Goal: Task Accomplishment & Management: Complete application form

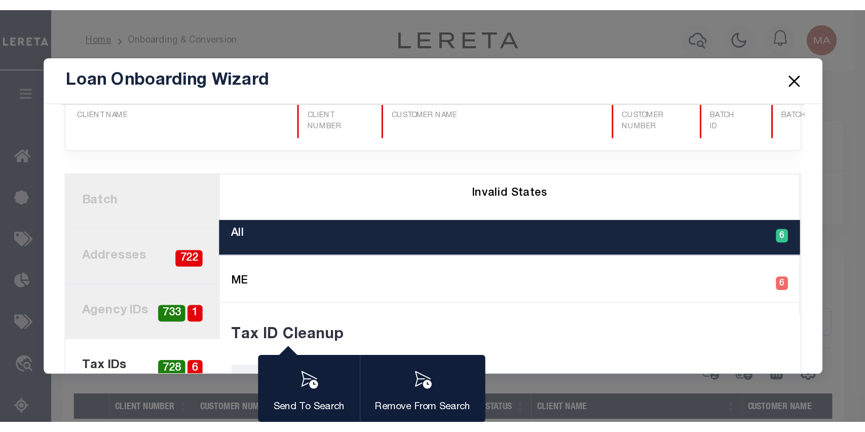
scroll to position [29, 0]
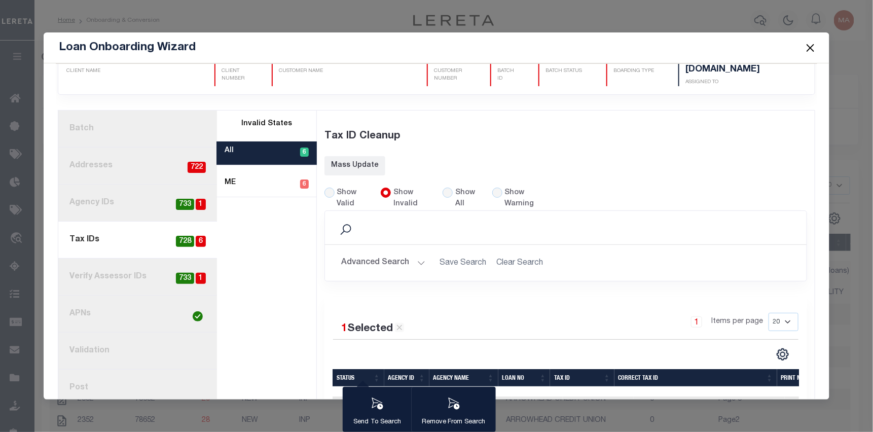
click at [580, 47] on button "Close" at bounding box center [810, 47] width 13 height 13
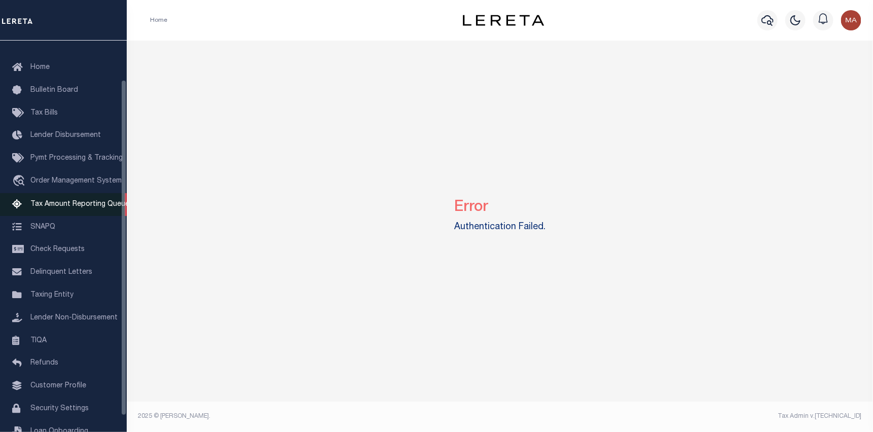
scroll to position [51, 0]
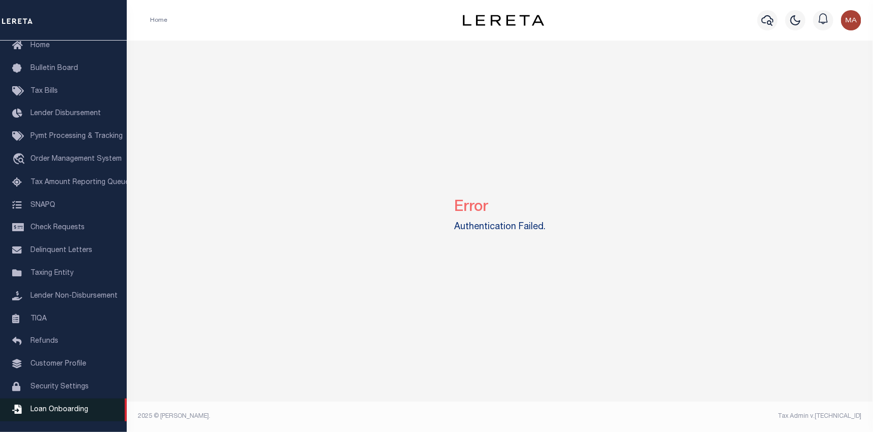
click at [66, 413] on span "Loan Onboarding" at bounding box center [59, 409] width 58 height 7
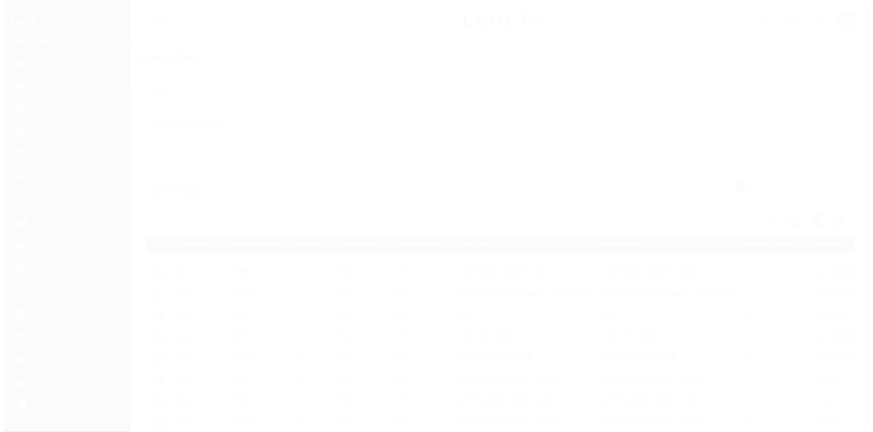
scroll to position [64, 0]
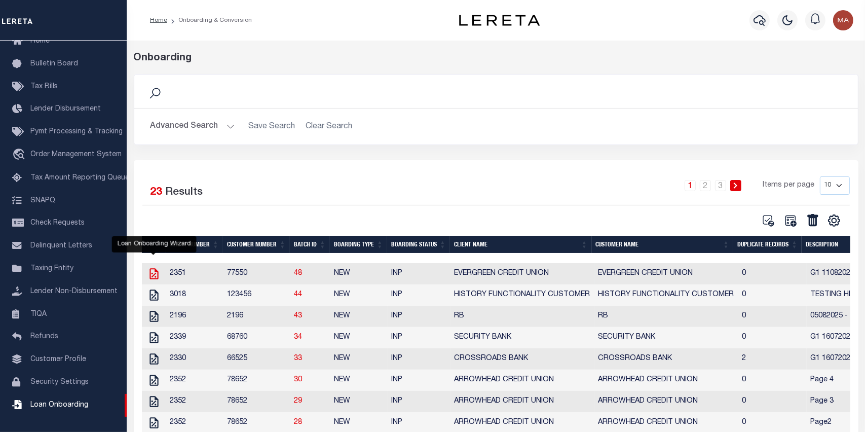
click at [156, 274] on icon "" at bounding box center [154, 273] width 13 height 13
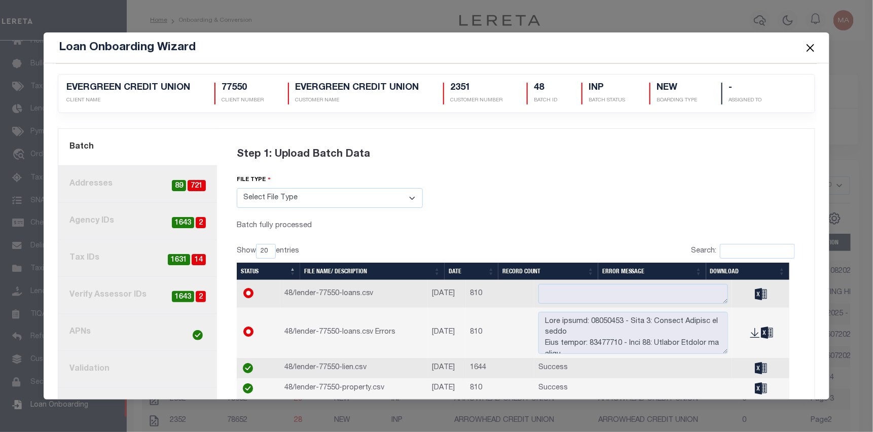
click at [131, 257] on link "4. Tax IDs 14 1631" at bounding box center [137, 258] width 159 height 37
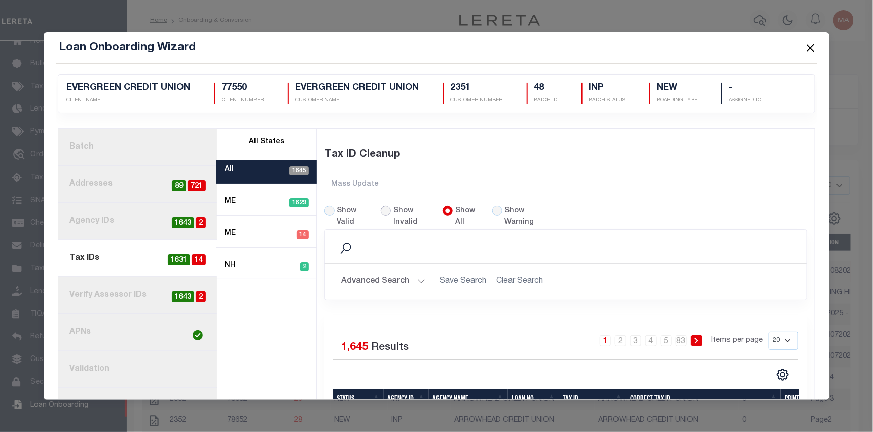
click at [381, 212] on input "Show Invalid" at bounding box center [386, 211] width 10 height 10
radio input "true"
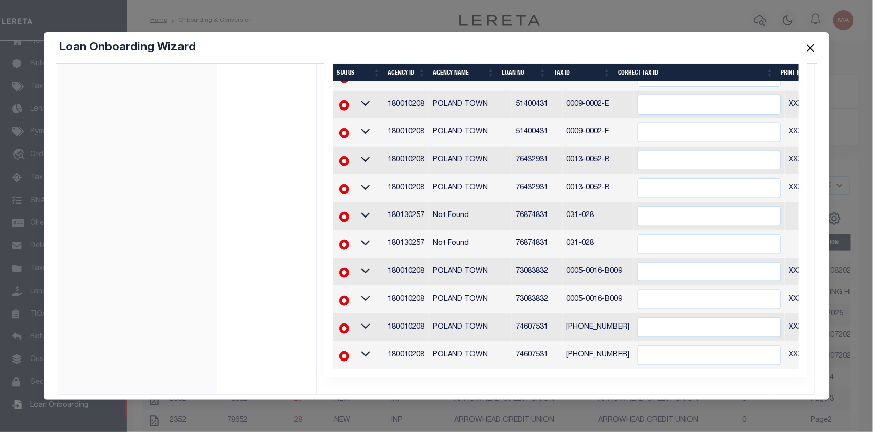
scroll to position [449, 0]
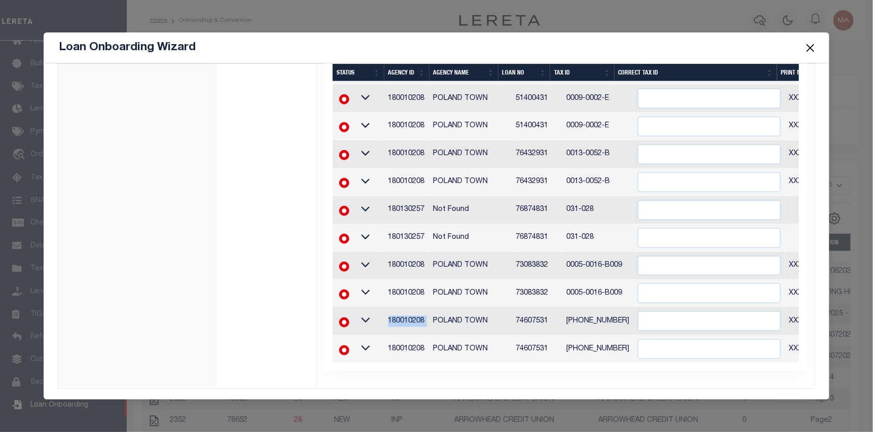
drag, startPoint x: 427, startPoint y: 312, endPoint x: 388, endPoint y: 311, distance: 38.6
click at [383, 313] on tr "180010208 POLAND TOWN 74607531 0013-0016-0013 XXXXXXXXXXXXXXX*" at bounding box center [631, 321] width 596 height 28
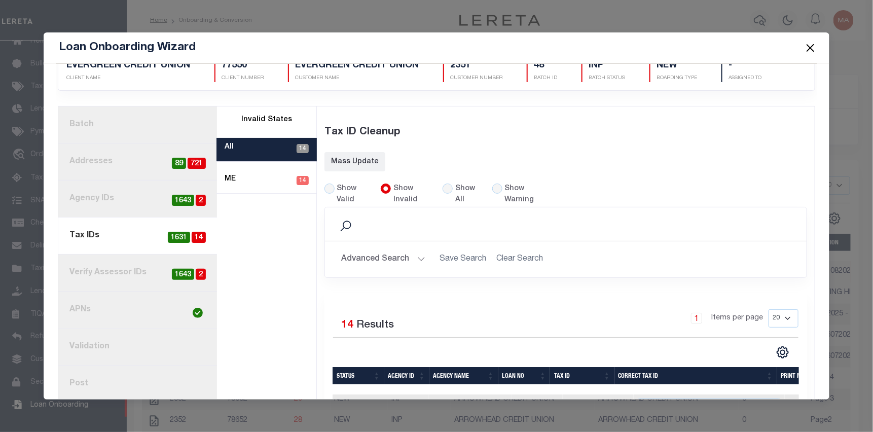
scroll to position [0, 0]
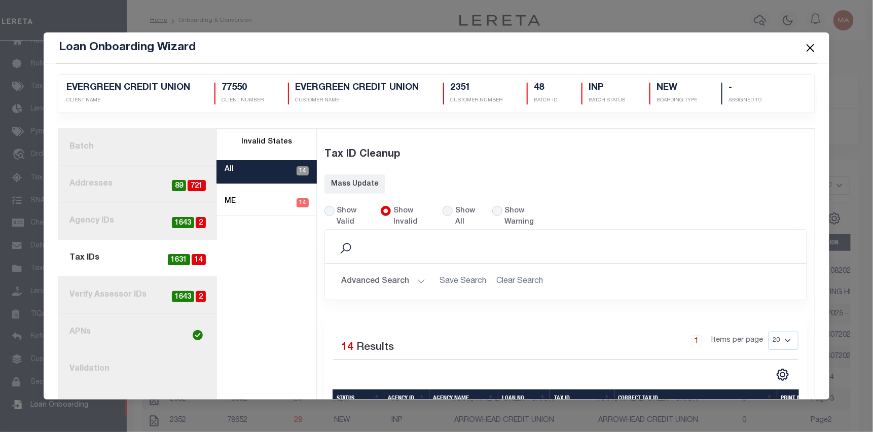
click at [449, 207] on div "Show All" at bounding box center [462, 217] width 38 height 22
click at [444, 210] on input "Show All" at bounding box center [448, 211] width 10 height 10
radio input "true"
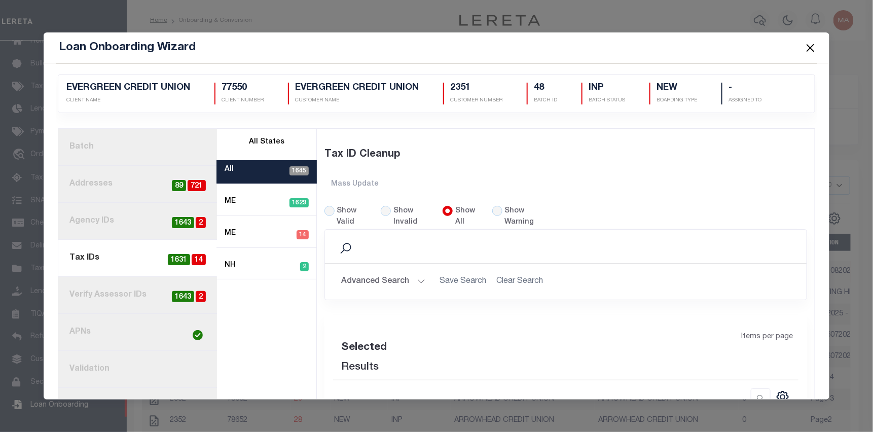
click at [407, 279] on button "Advanced Search" at bounding box center [383, 282] width 84 height 20
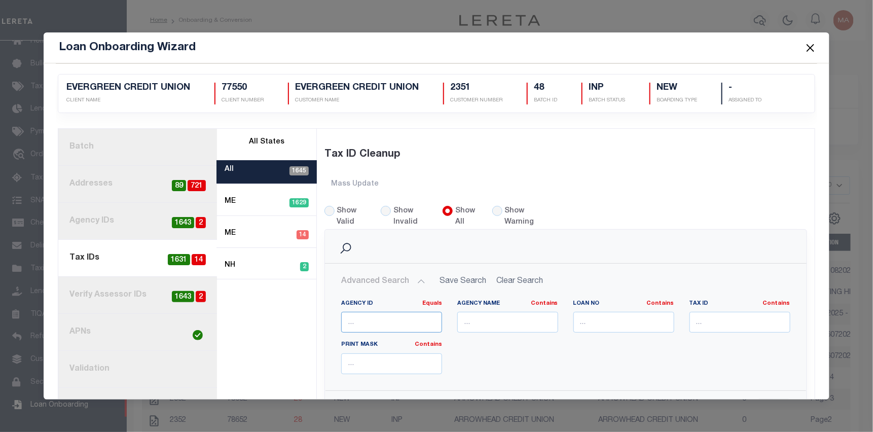
click at [392, 318] on input "number" at bounding box center [391, 322] width 101 height 21
paste input "180010208"
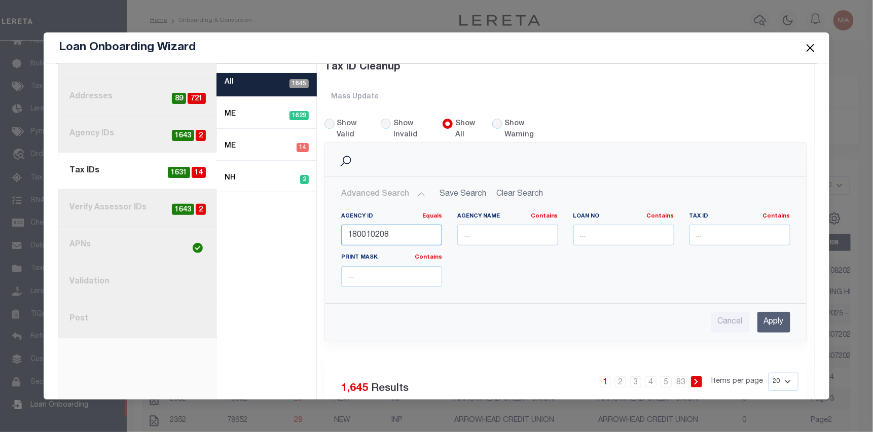
scroll to position [101, 0]
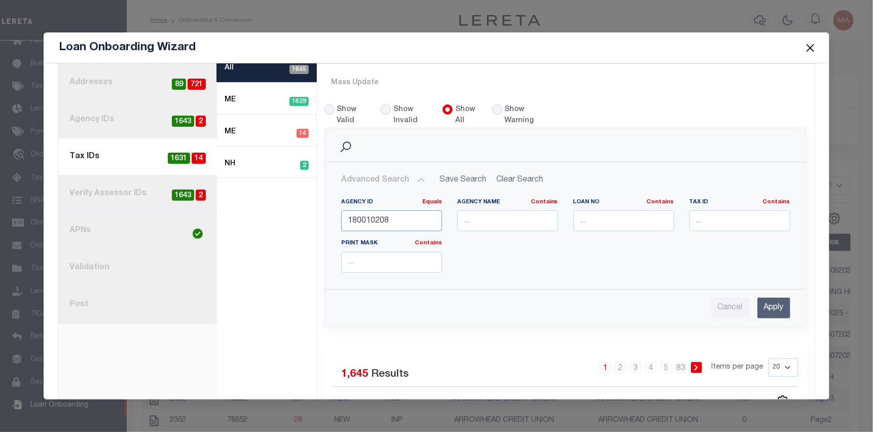
type input "180010208"
click at [761, 311] on input "Apply" at bounding box center [773, 308] width 33 height 21
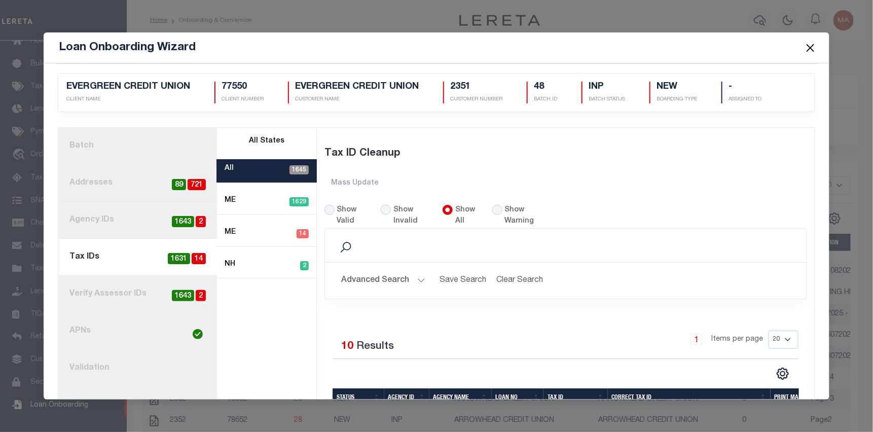
scroll to position [0, 0]
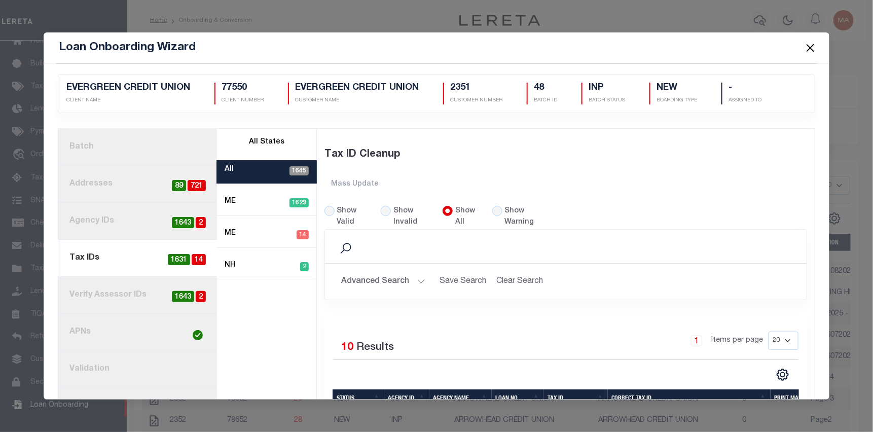
click at [133, 220] on link "3. Agency IDs 2 1643" at bounding box center [137, 221] width 159 height 37
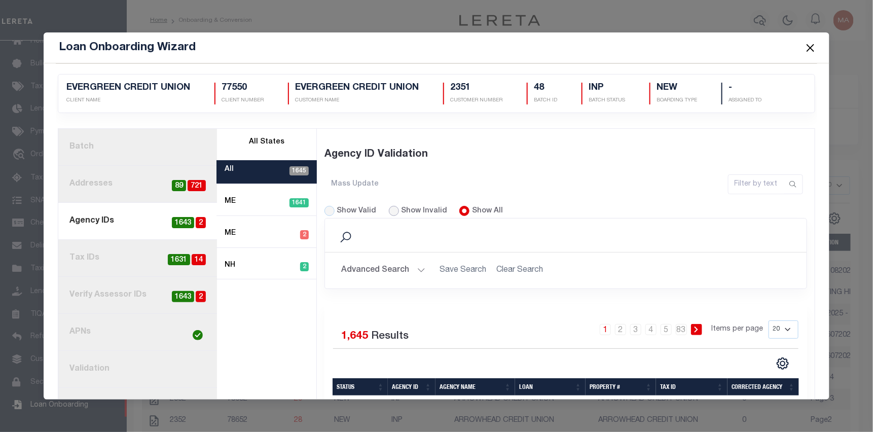
click at [391, 209] on input "Show Invalid" at bounding box center [394, 211] width 10 height 10
radio input "true"
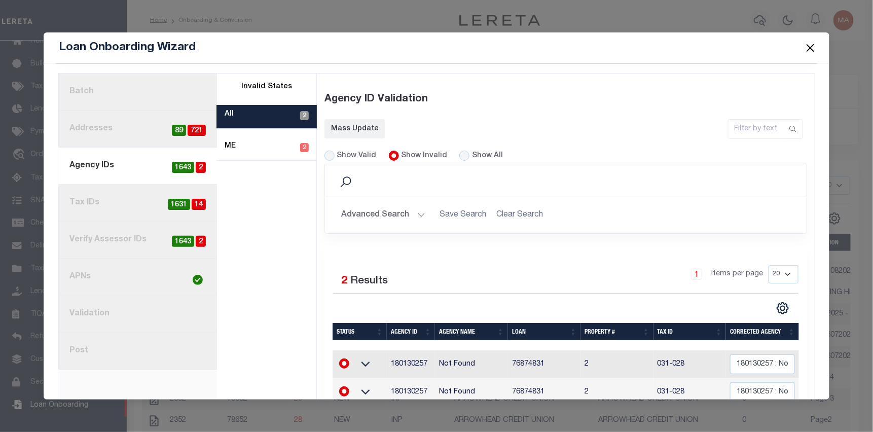
scroll to position [94, 0]
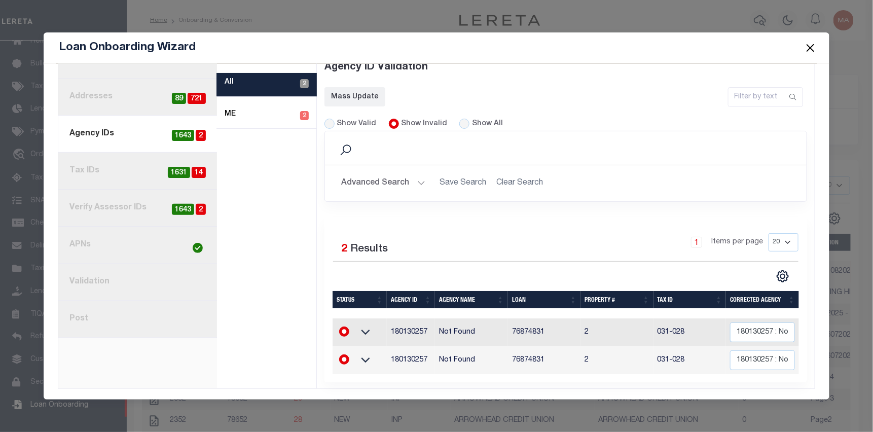
click at [144, 164] on link "4. Tax IDs 14 1631" at bounding box center [137, 171] width 159 height 37
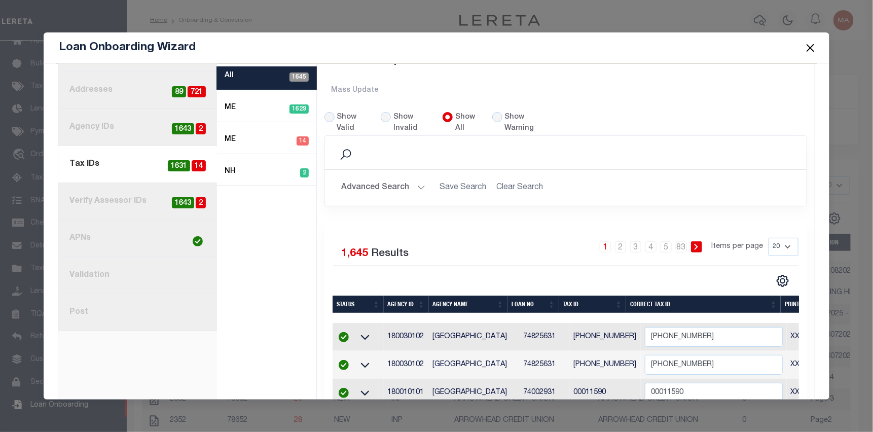
click at [389, 119] on div "Show Invalid" at bounding box center [406, 123] width 50 height 22
click at [387, 117] on input "Show Invalid" at bounding box center [386, 117] width 10 height 10
radio input "true"
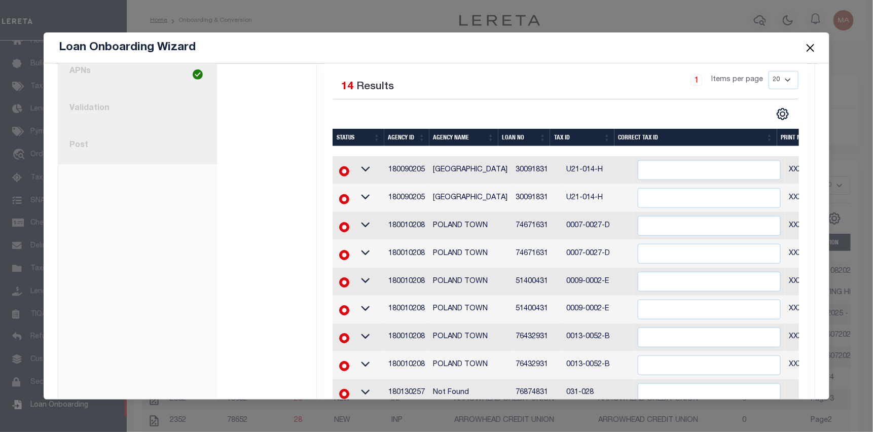
scroll to position [258, 0]
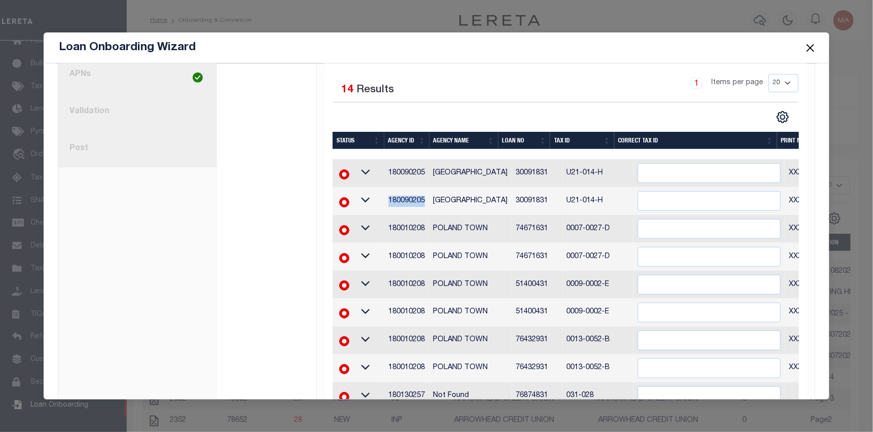
drag, startPoint x: 424, startPoint y: 202, endPoint x: 379, endPoint y: 198, distance: 44.8
click at [379, 198] on tr "180090205 OTISFIELD TOWN 30091831 U21-014-H XXXXXXXXXXXX*" at bounding box center [631, 201] width 596 height 28
copy tr "180090205"
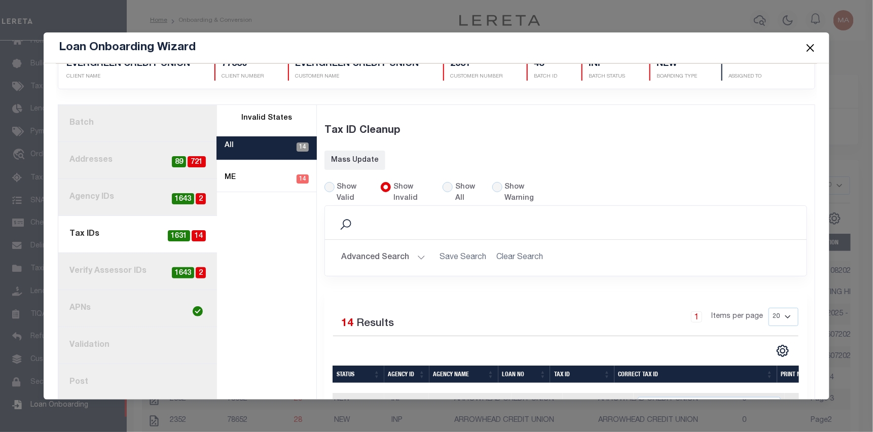
scroll to position [4, 0]
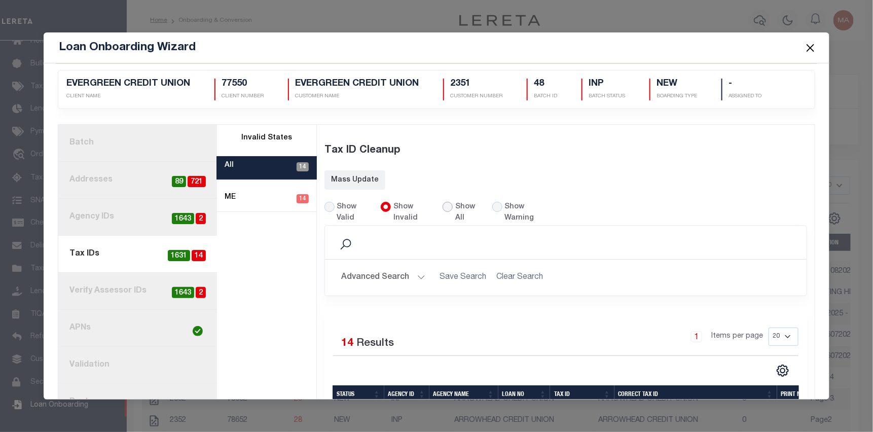
click at [445, 204] on input "Show All" at bounding box center [448, 207] width 10 height 10
radio input "true"
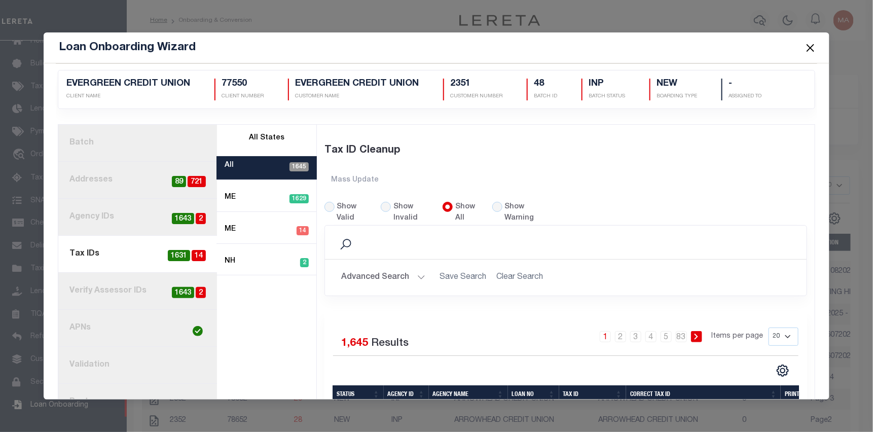
click at [389, 278] on button "Advanced Search" at bounding box center [383, 278] width 84 height 20
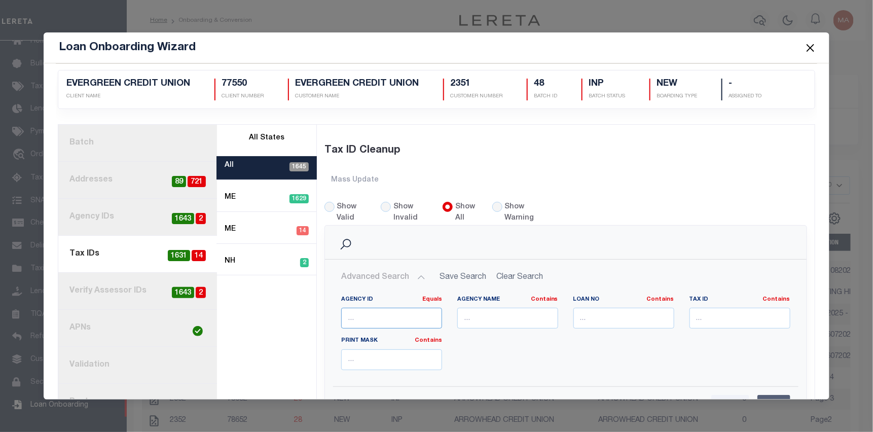
click at [385, 312] on input "number" at bounding box center [391, 318] width 101 height 21
paste input "180090205"
type input "180090205"
click at [759, 396] on input "Apply" at bounding box center [773, 405] width 33 height 21
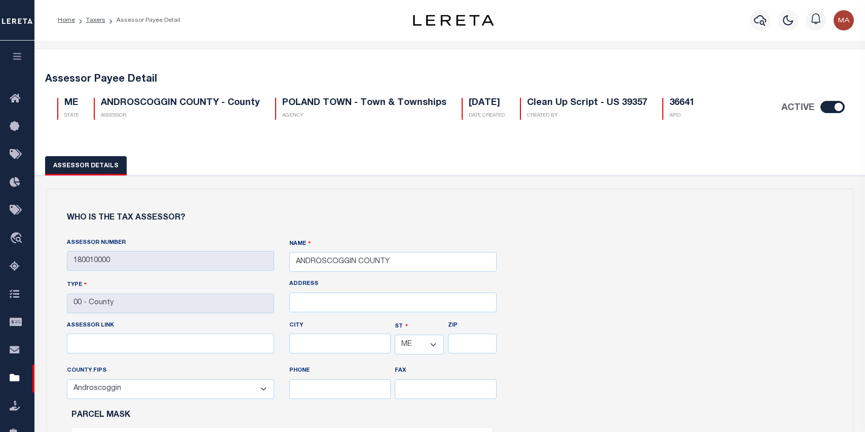
select select "ME"
select select "23001"
click at [90, 21] on link "Taxers" at bounding box center [95, 20] width 19 height 6
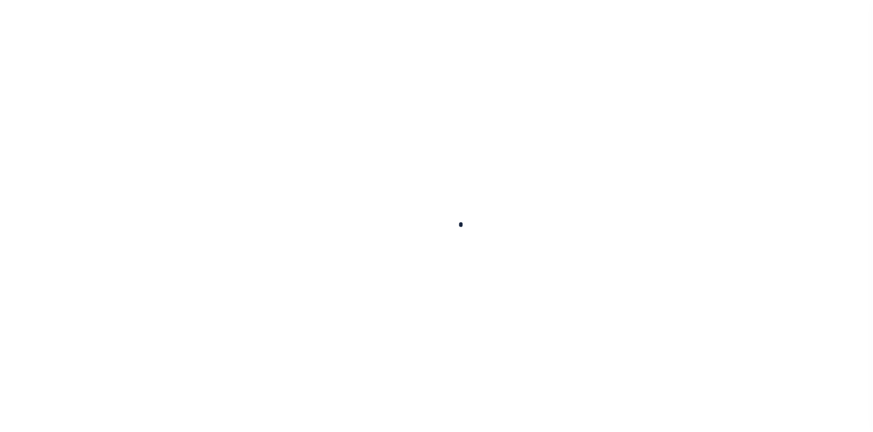
select select
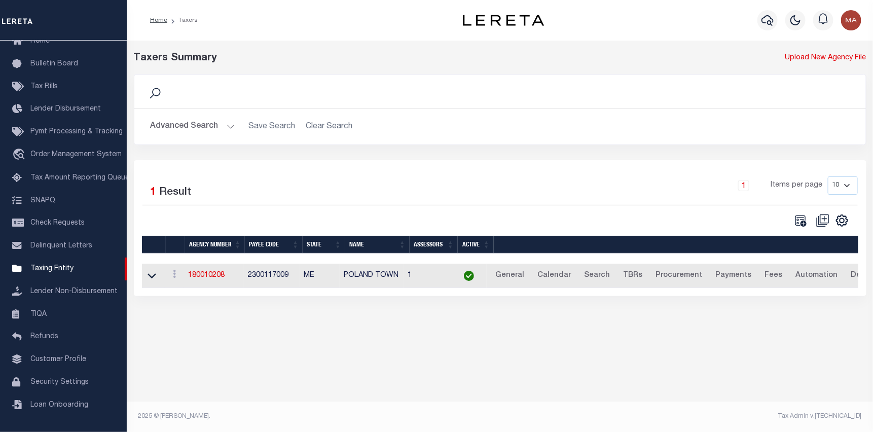
click at [202, 128] on button "Advanced Search" at bounding box center [193, 127] width 84 height 20
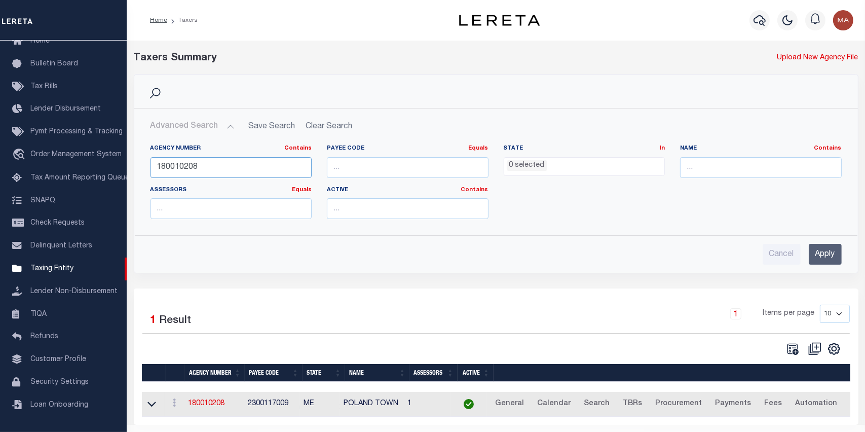
drag, startPoint x: 215, startPoint y: 165, endPoint x: 133, endPoint y: 173, distance: 82.1
click at [134, 173] on div "Advanced Search Save Search Clear Search tblPayees_dynamictable_____DefaultSave…" at bounding box center [496, 190] width 724 height 164
paste input "180010208"
type input "180010208"
click at [830, 258] on input "Apply" at bounding box center [825, 254] width 33 height 21
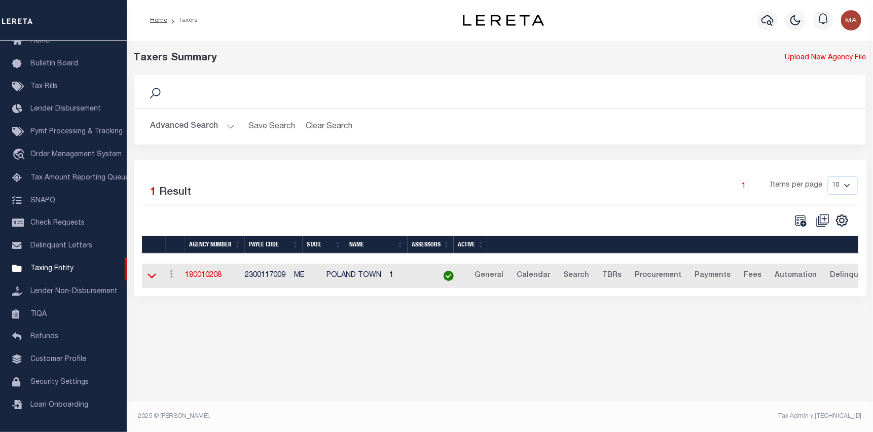
click at [152, 277] on icon at bounding box center [152, 275] width 9 height 11
